Goal: Find specific page/section: Find specific page/section

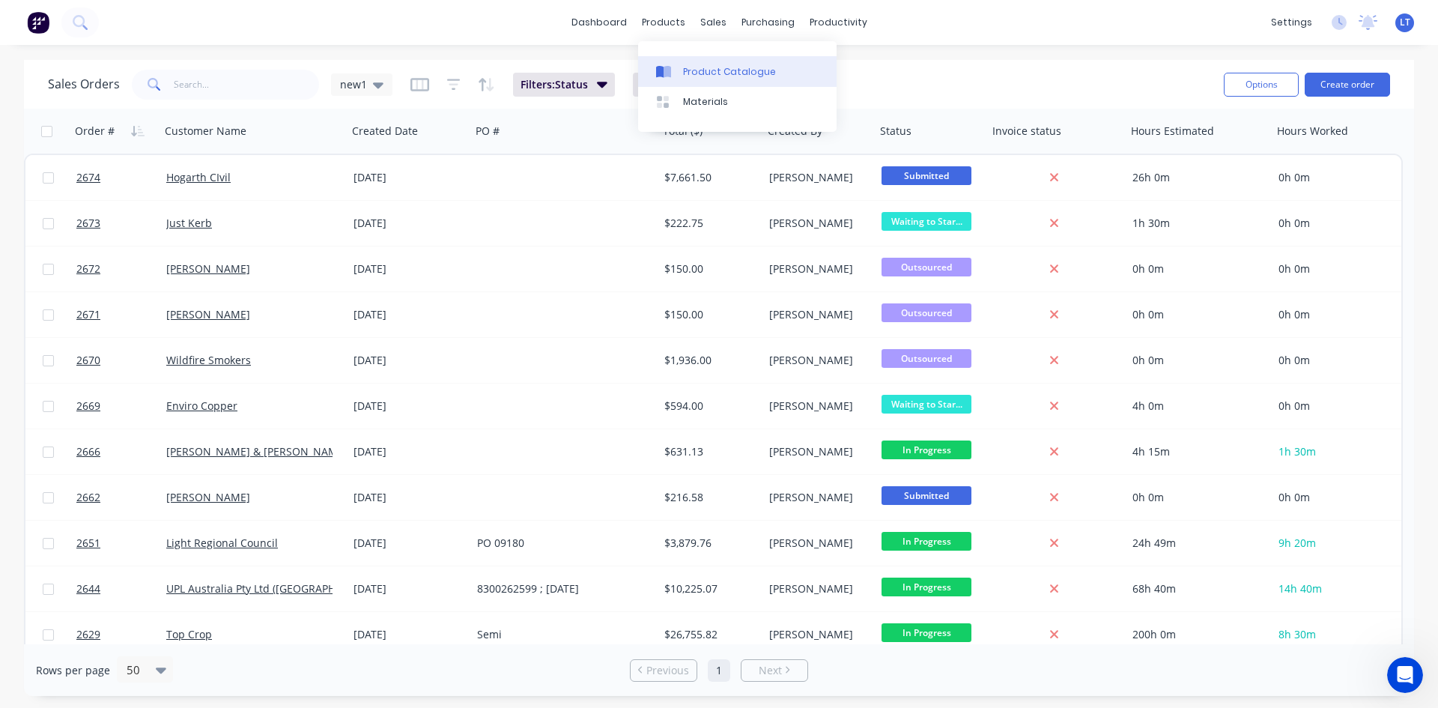
click at [714, 74] on div "Product Catalogue" at bounding box center [729, 71] width 93 height 13
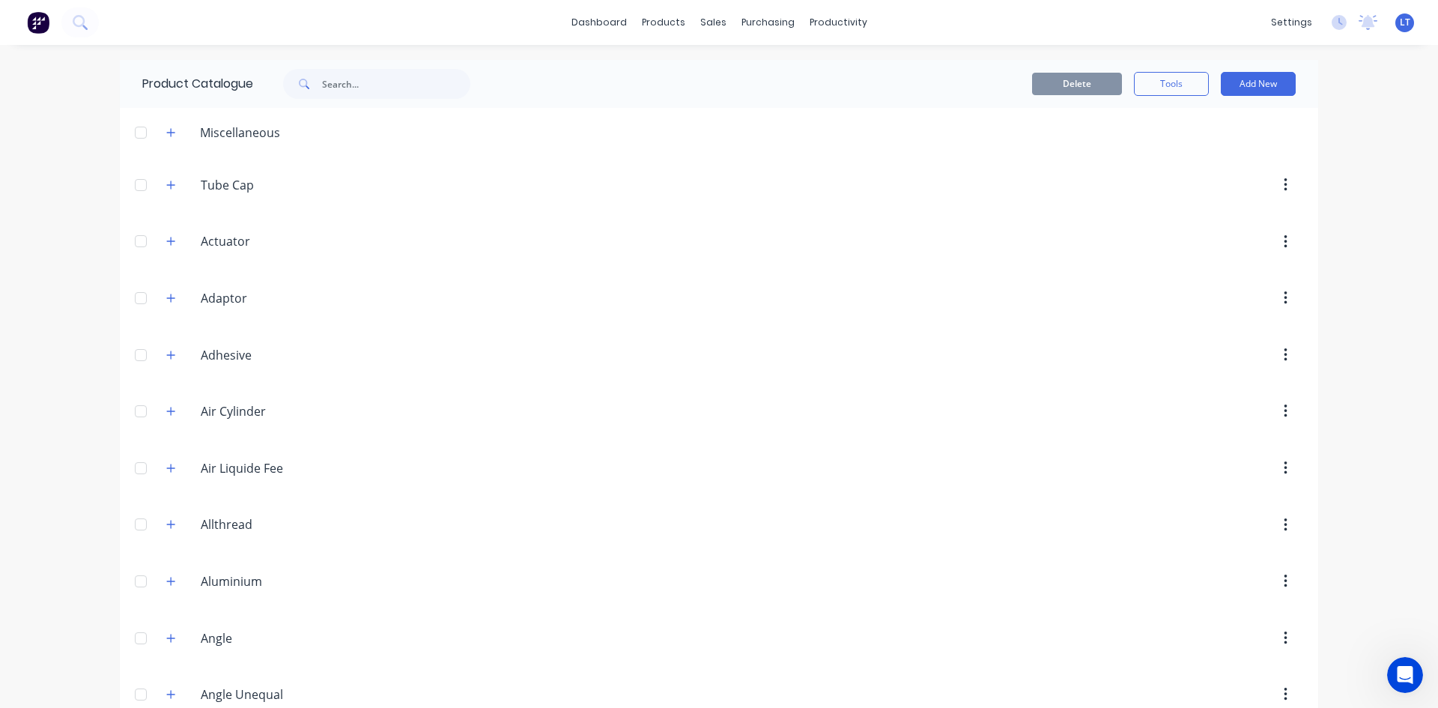
click at [500, 84] on div "Product Catalogue" at bounding box center [314, 84] width 388 height 48
click at [380, 90] on input "text" at bounding box center [396, 84] width 148 height 30
type input "sheet"
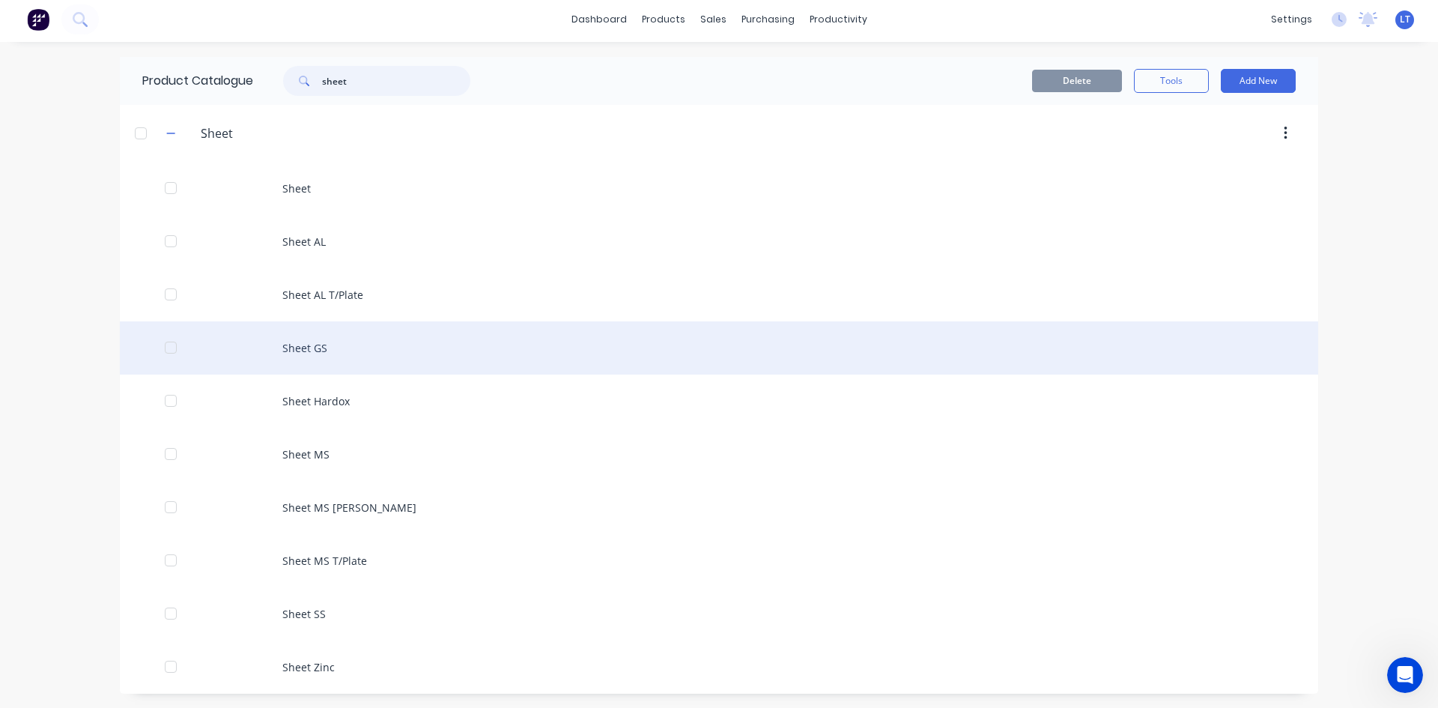
scroll to position [4, 0]
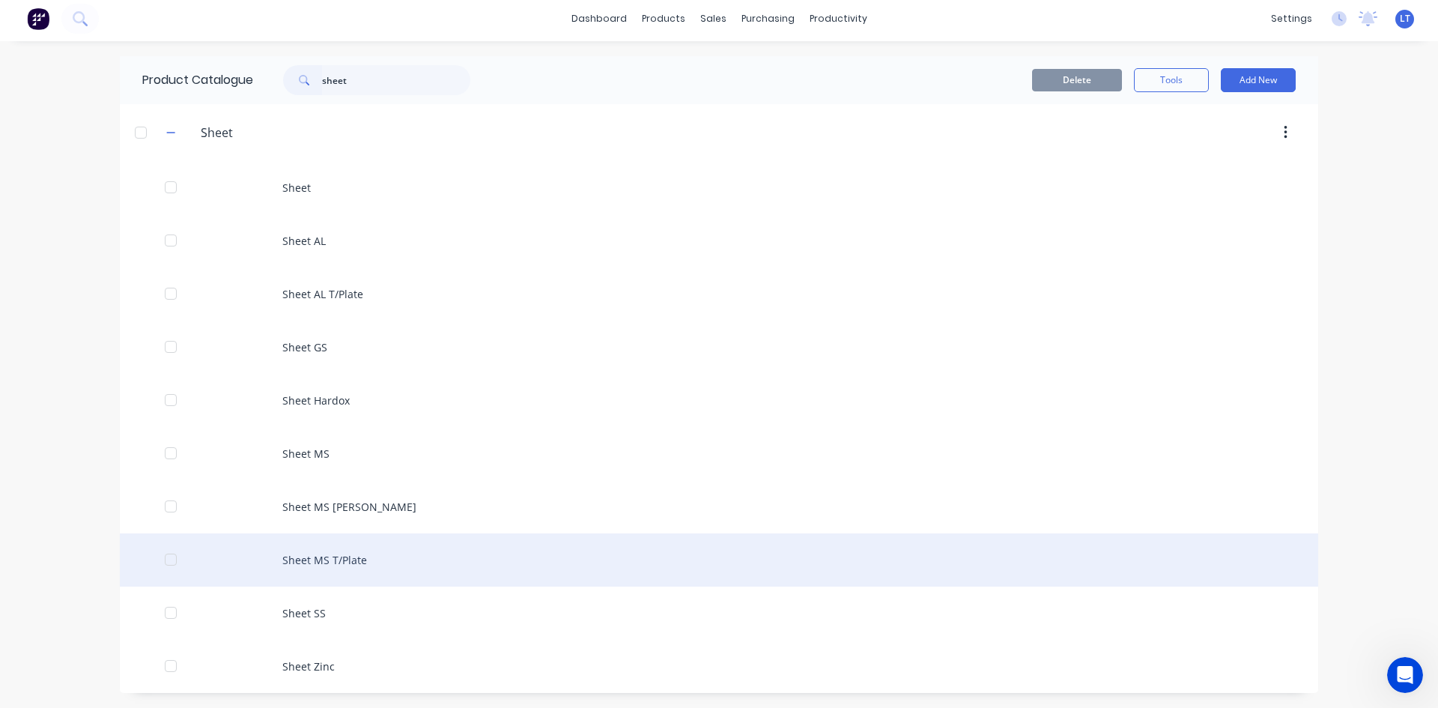
click at [323, 560] on div "Sheet MS T/Plate" at bounding box center [719, 559] width 1198 height 53
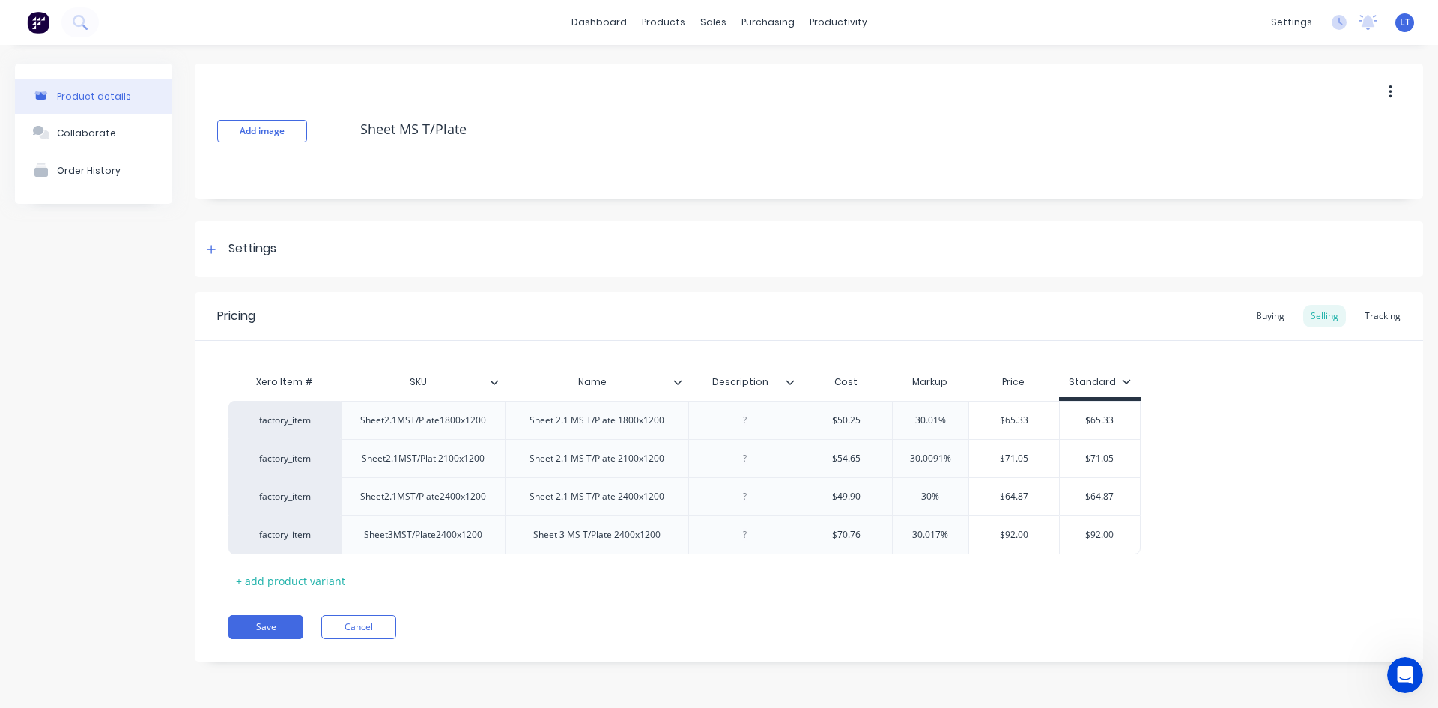
type textarea "x"
